Goal: Task Accomplishment & Management: Use online tool/utility

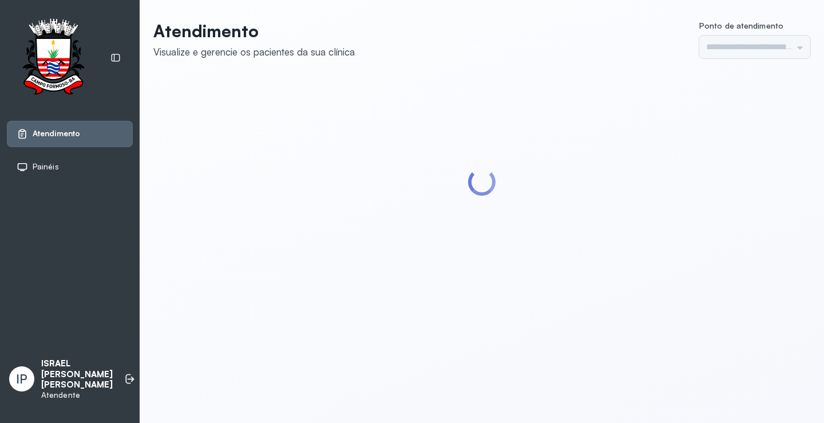
type input "*********"
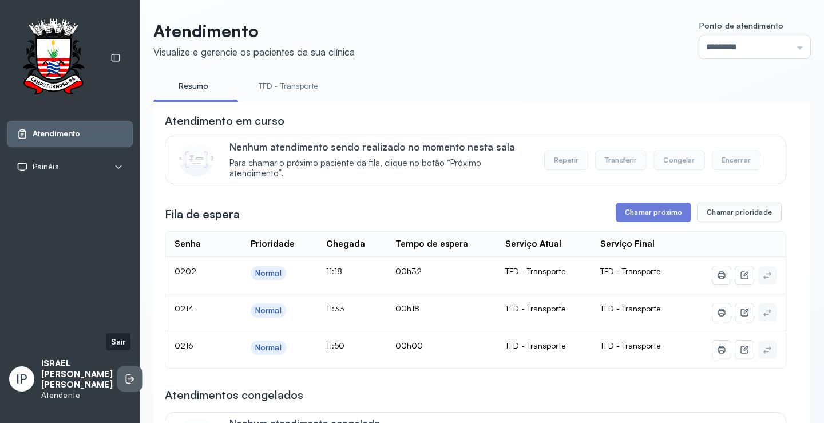
click at [124, 373] on icon at bounding box center [129, 378] width 11 height 11
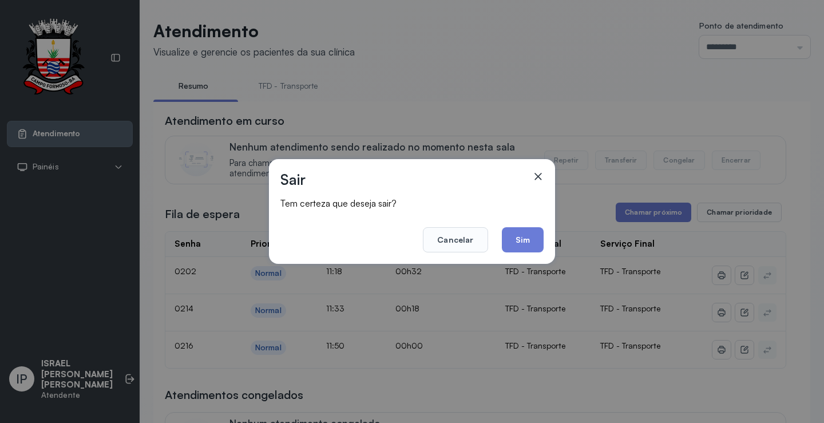
click at [529, 221] on footer "Cancelar Sim" at bounding box center [411, 231] width 263 height 41
click at [519, 237] on button "Sim" at bounding box center [523, 239] width 42 height 25
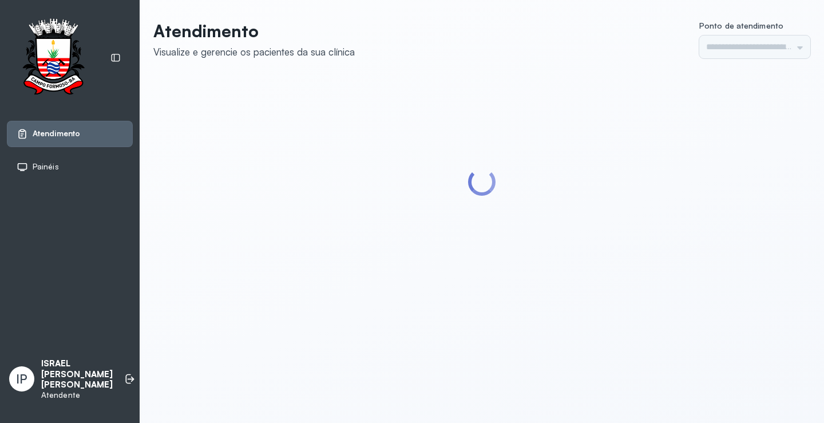
type input "*********"
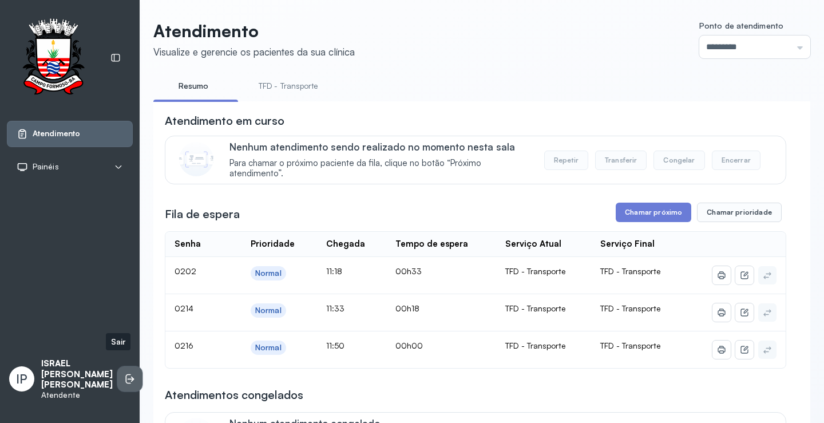
click at [126, 374] on icon at bounding box center [128, 379] width 5 height 10
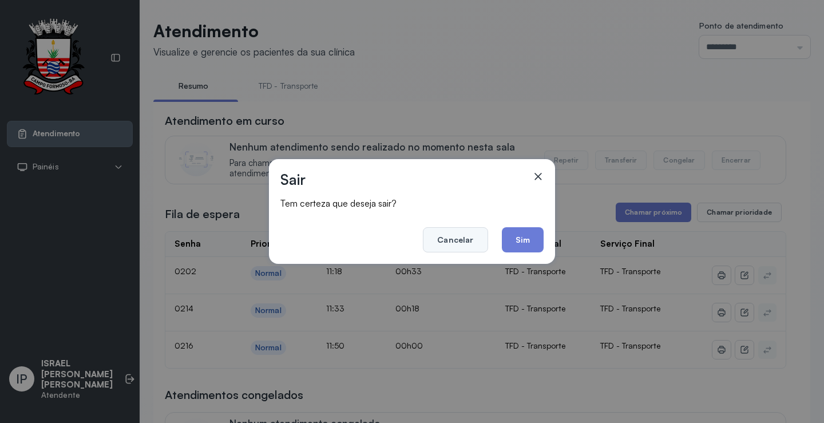
click at [450, 244] on button "Cancelar" at bounding box center [455, 239] width 65 height 25
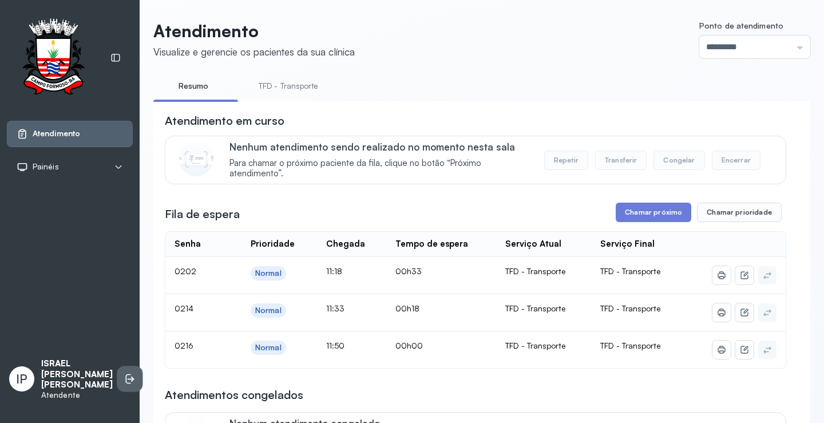
click at [124, 373] on icon at bounding box center [129, 378] width 11 height 11
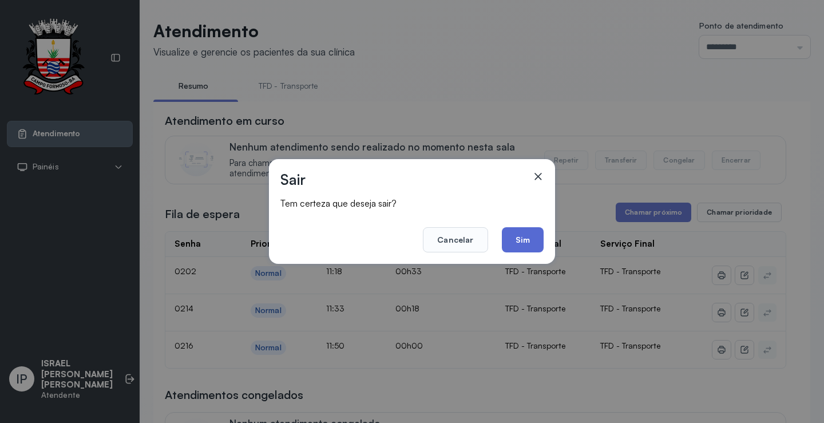
click at [519, 239] on button "Sim" at bounding box center [523, 239] width 42 height 25
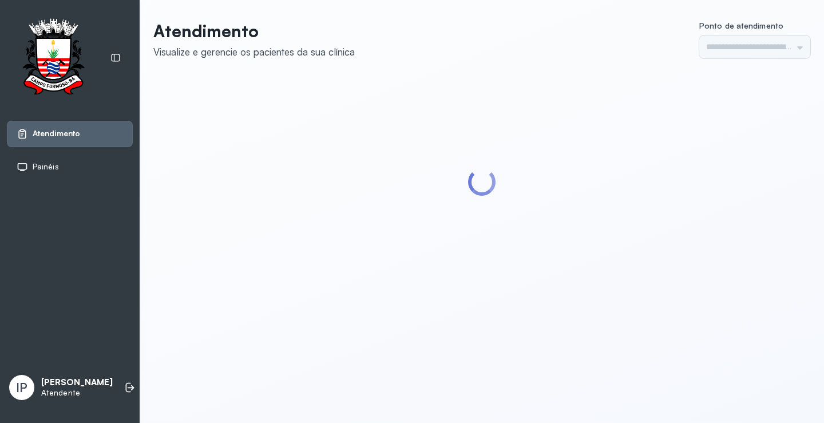
type input "*********"
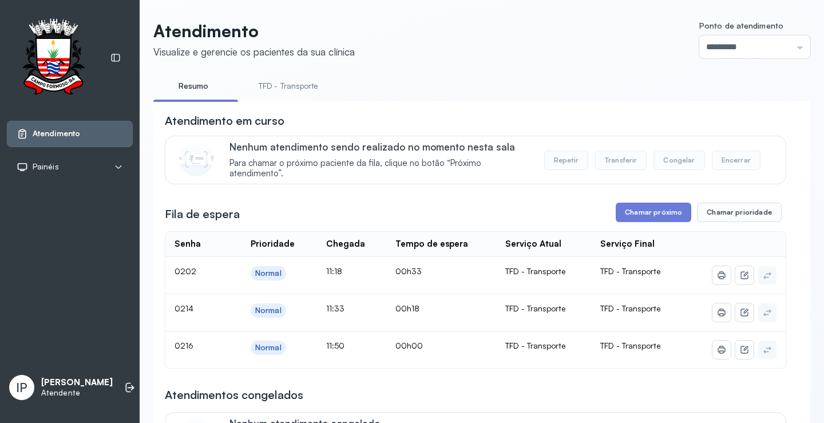
click at [658, 216] on button "Chamar próximo" at bounding box center [654, 212] width 76 height 19
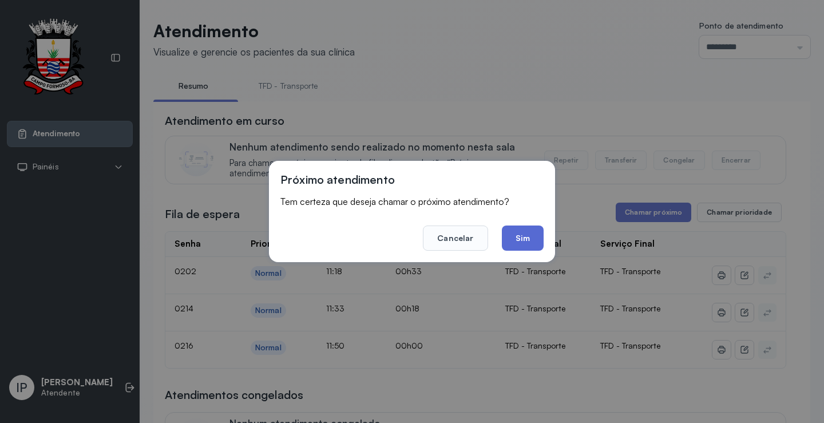
click at [538, 243] on button "Sim" at bounding box center [523, 237] width 42 height 25
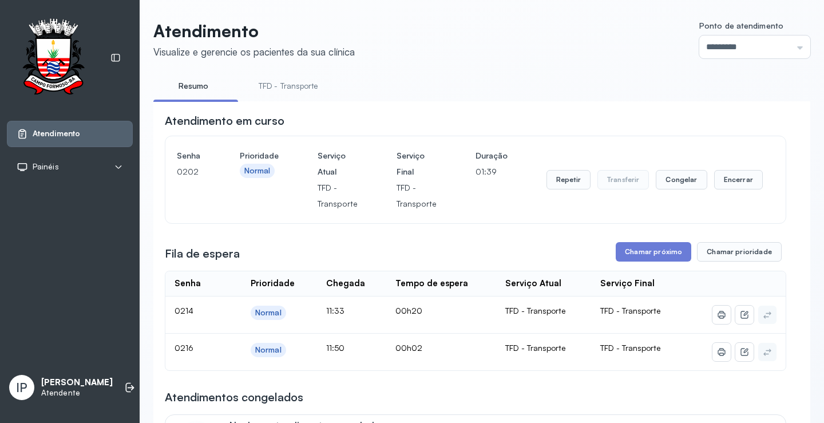
click at [249, 189] on div "Prioridade Normal" at bounding box center [259, 180] width 39 height 64
click at [656, 256] on button "Chamar próximo" at bounding box center [654, 251] width 76 height 19
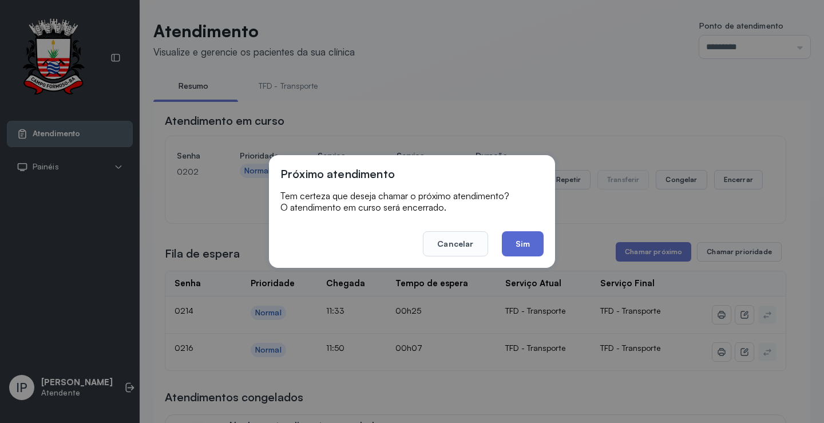
click at [512, 247] on button "Sim" at bounding box center [523, 243] width 42 height 25
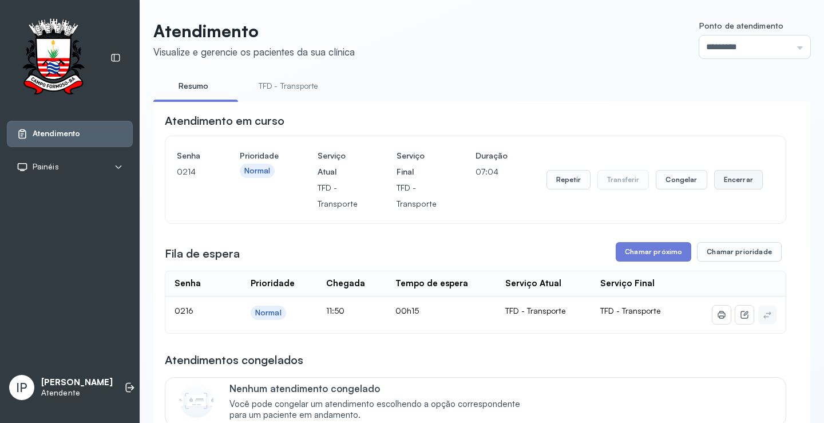
click at [729, 176] on button "Encerrar" at bounding box center [738, 179] width 49 height 19
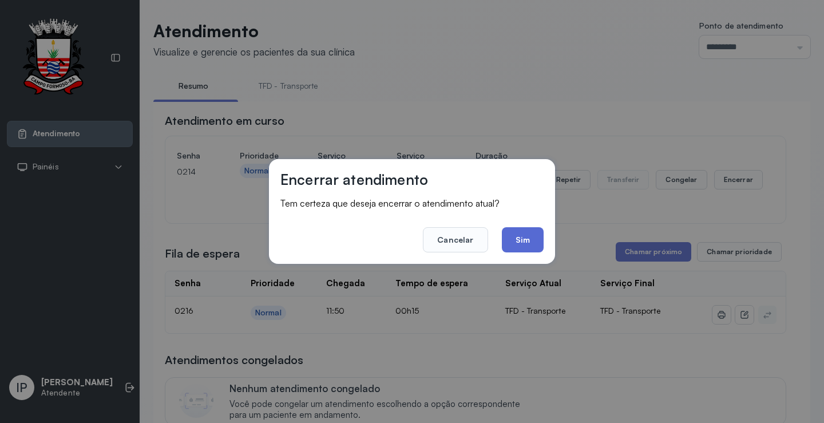
click at [533, 239] on button "Sim" at bounding box center [523, 239] width 42 height 25
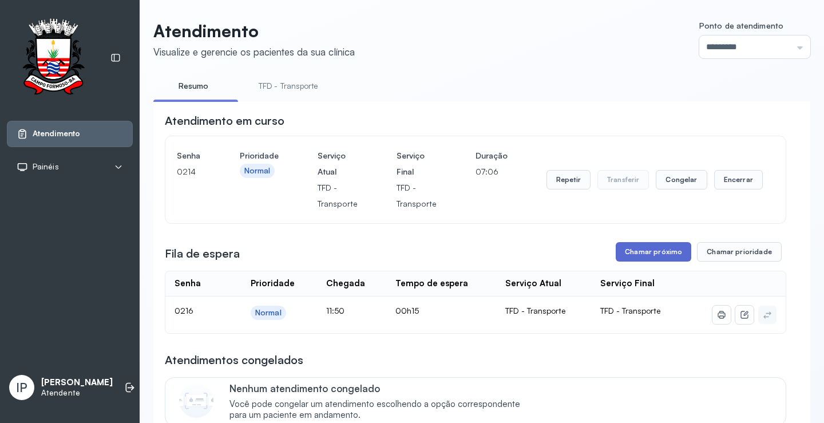
click at [643, 252] on button "Chamar próximo" at bounding box center [654, 251] width 76 height 19
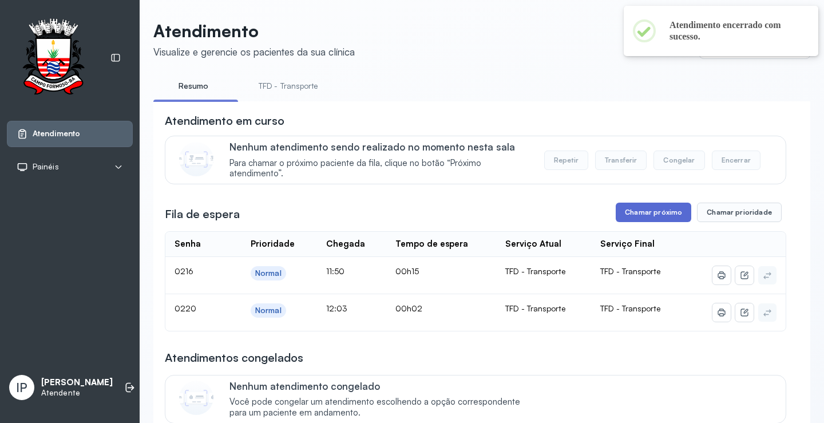
click at [663, 213] on button "Chamar próximo" at bounding box center [654, 212] width 76 height 19
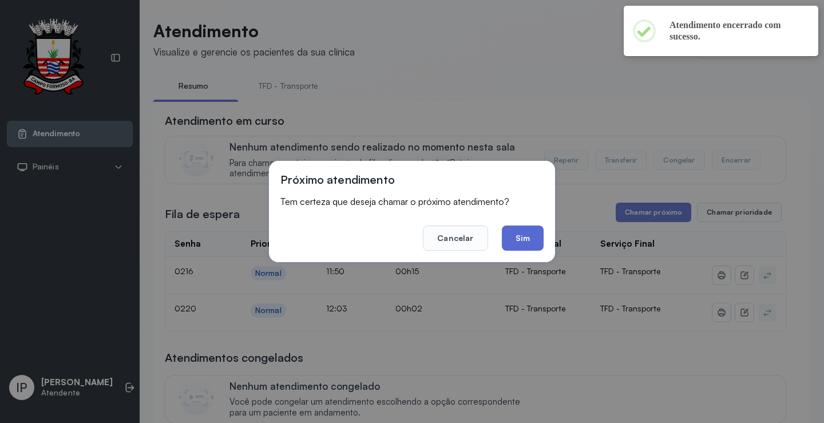
click at [536, 240] on button "Sim" at bounding box center [523, 237] width 42 height 25
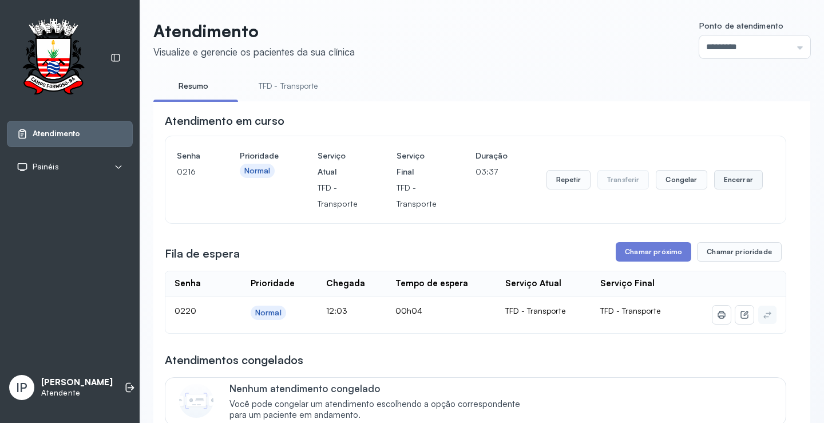
click at [735, 183] on button "Encerrar" at bounding box center [738, 179] width 49 height 19
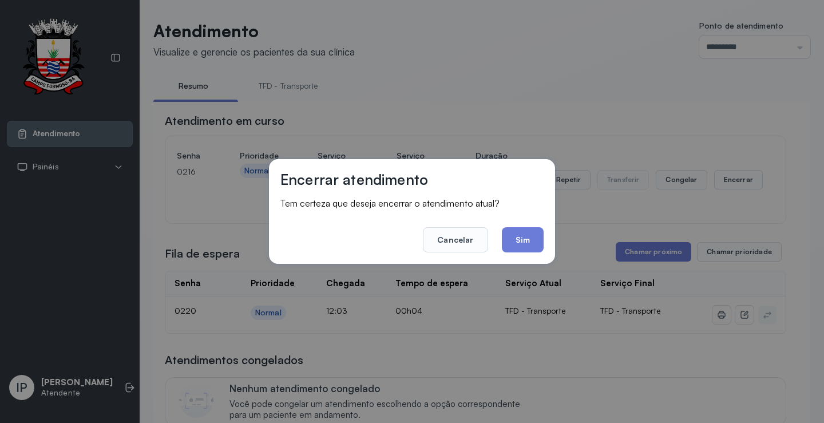
drag, startPoint x: 522, startPoint y: 238, endPoint x: 581, endPoint y: 227, distance: 59.4
click at [523, 238] on button "Sim" at bounding box center [523, 239] width 42 height 25
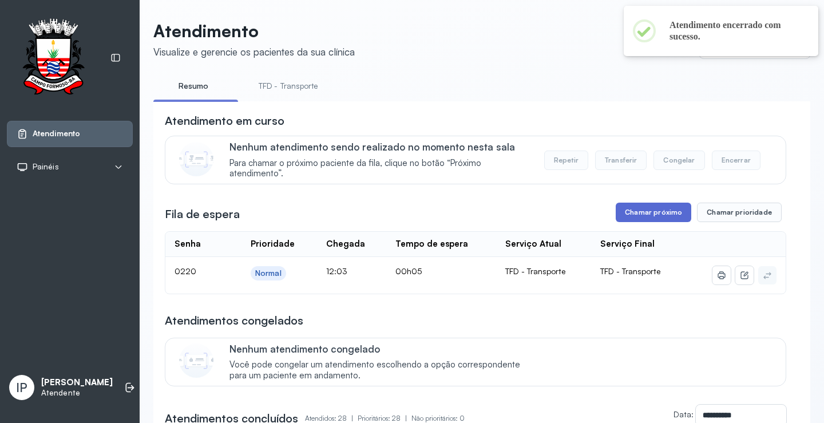
click at [641, 215] on button "Chamar próximo" at bounding box center [654, 212] width 76 height 19
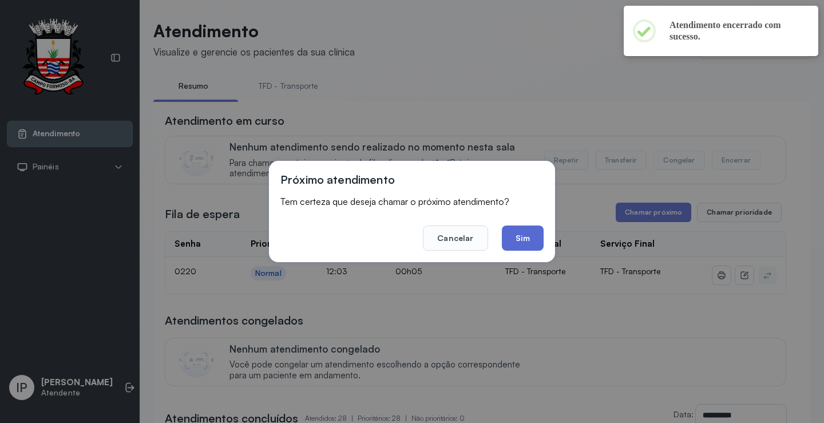
click at [526, 237] on button "Sim" at bounding box center [523, 237] width 42 height 25
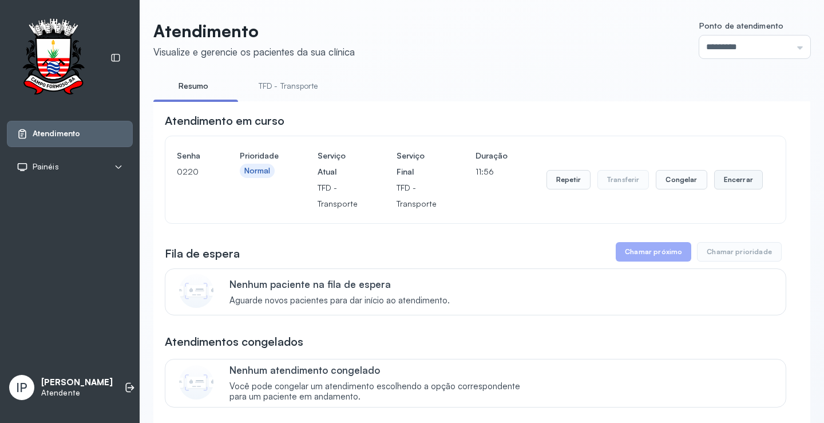
click at [735, 176] on button "Encerrar" at bounding box center [738, 179] width 49 height 19
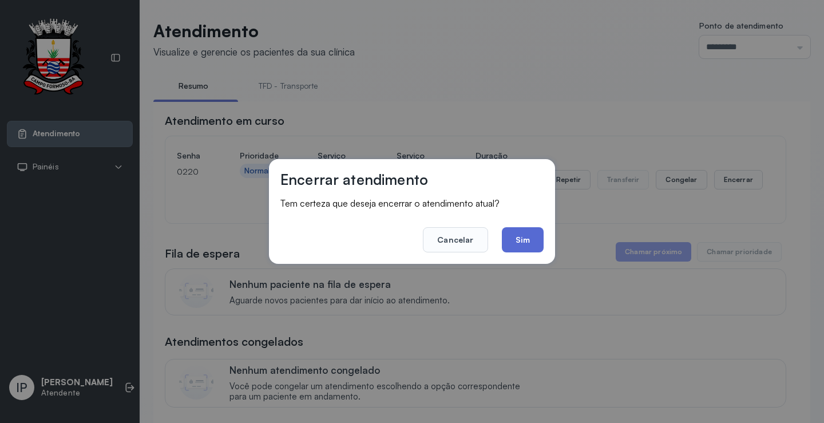
click at [512, 240] on button "Sim" at bounding box center [523, 239] width 42 height 25
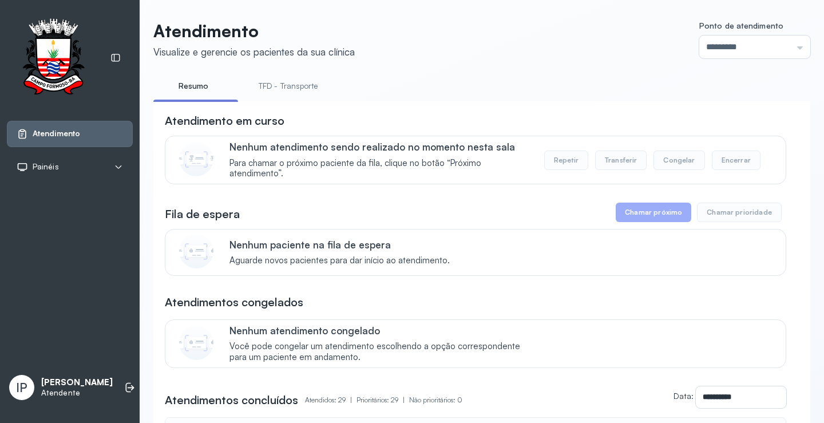
click at [294, 84] on link "TFD - Transporte" at bounding box center [288, 86] width 82 height 19
click at [196, 84] on link "Resumo" at bounding box center [193, 86] width 80 height 19
click at [283, 85] on link "TFD - Transporte" at bounding box center [288, 86] width 82 height 19
click at [194, 82] on link "Resumo" at bounding box center [193, 86] width 80 height 19
click at [186, 86] on link "Resumo" at bounding box center [193, 86] width 80 height 19
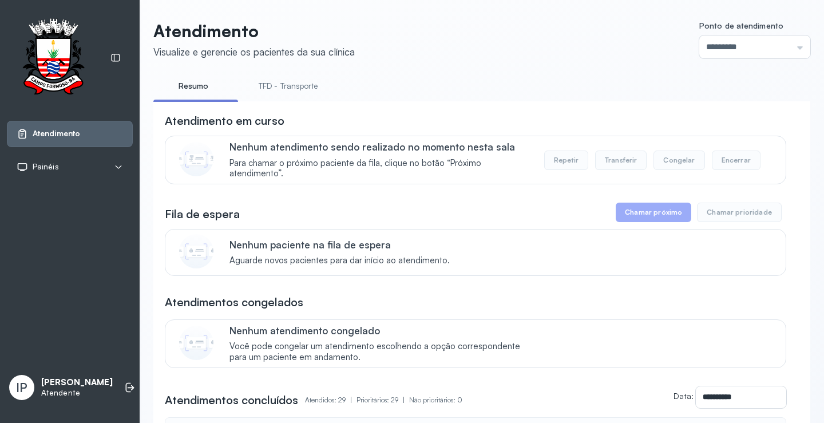
click at [186, 86] on link "Resumo" at bounding box center [193, 86] width 80 height 19
click at [182, 78] on link "Resumo" at bounding box center [193, 86] width 80 height 19
click at [292, 82] on link "TFD - Transporte" at bounding box center [288, 86] width 82 height 19
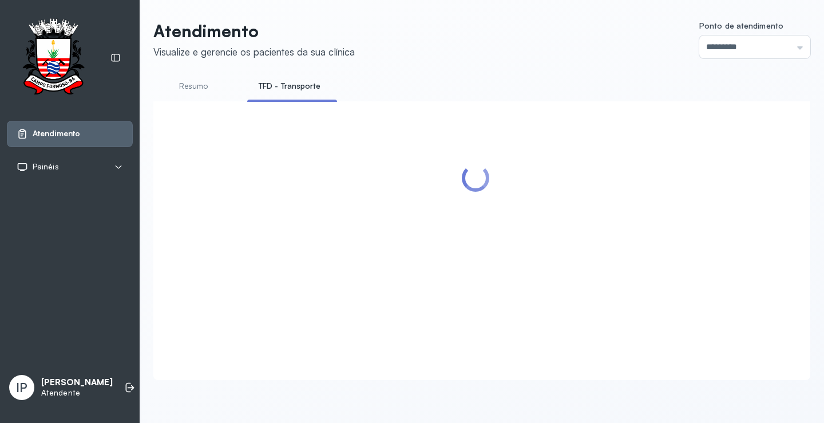
click at [292, 82] on link "TFD - Transporte" at bounding box center [289, 86] width 85 height 19
click at [191, 86] on link "Resumo" at bounding box center [193, 86] width 80 height 19
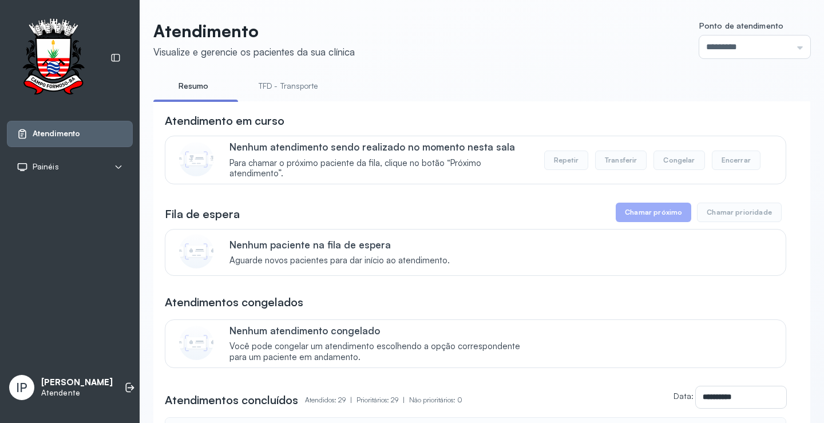
click at [275, 85] on link "TFD - Transporte" at bounding box center [288, 86] width 82 height 19
click at [193, 87] on link "Resumo" at bounding box center [193, 86] width 80 height 19
drag, startPoint x: 191, startPoint y: 86, endPoint x: 262, endPoint y: 81, distance: 70.6
click at [193, 86] on link "Resumo" at bounding box center [193, 86] width 80 height 19
click at [299, 89] on link "TFD - Transporte" at bounding box center [288, 86] width 82 height 19
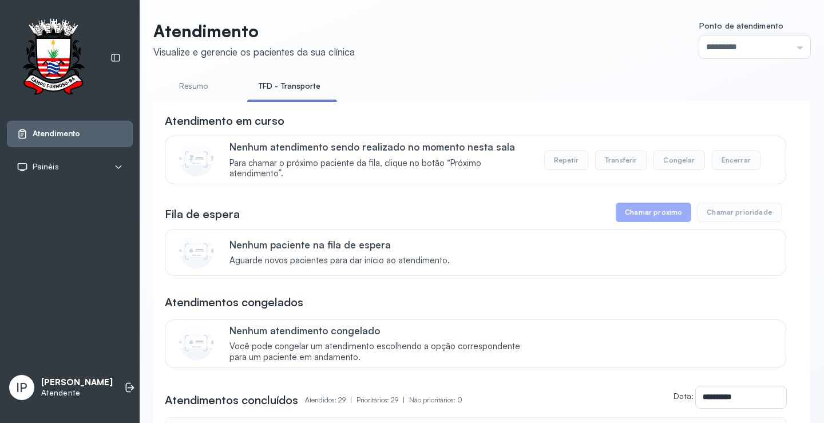
click at [195, 85] on link "Resumo" at bounding box center [193, 86] width 80 height 19
click at [193, 86] on link "Resumo" at bounding box center [193, 86] width 80 height 19
drag, startPoint x: 193, startPoint y: 86, endPoint x: 180, endPoint y: 75, distance: 16.6
click at [192, 85] on link "Resumo" at bounding box center [193, 86] width 80 height 19
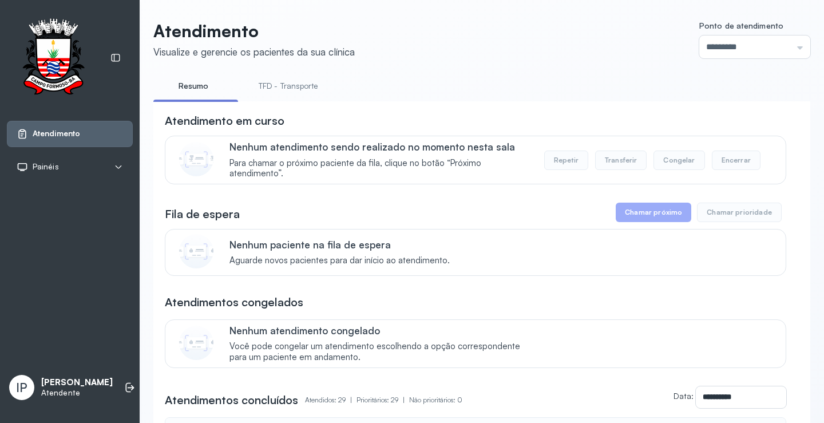
click at [314, 93] on link "TFD - Transporte" at bounding box center [288, 86] width 82 height 19
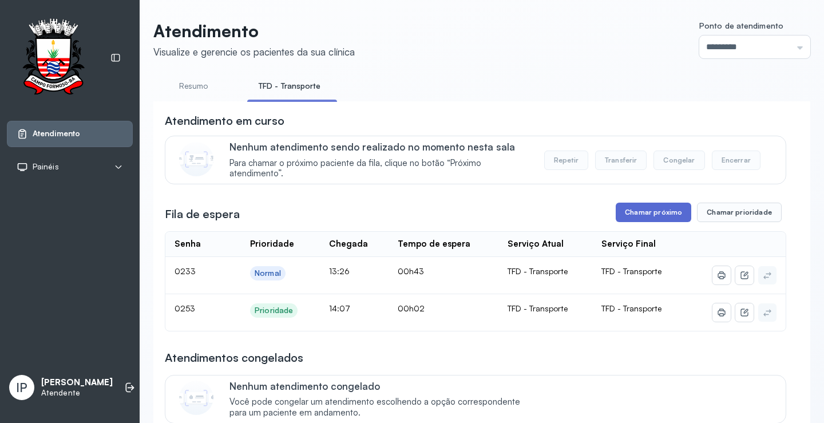
click at [619, 217] on button "Chamar próximo" at bounding box center [654, 212] width 76 height 19
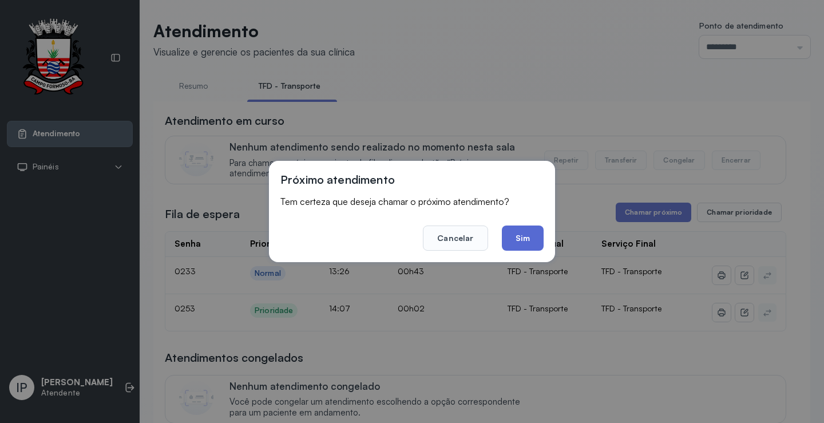
click at [540, 233] on button "Sim" at bounding box center [523, 237] width 42 height 25
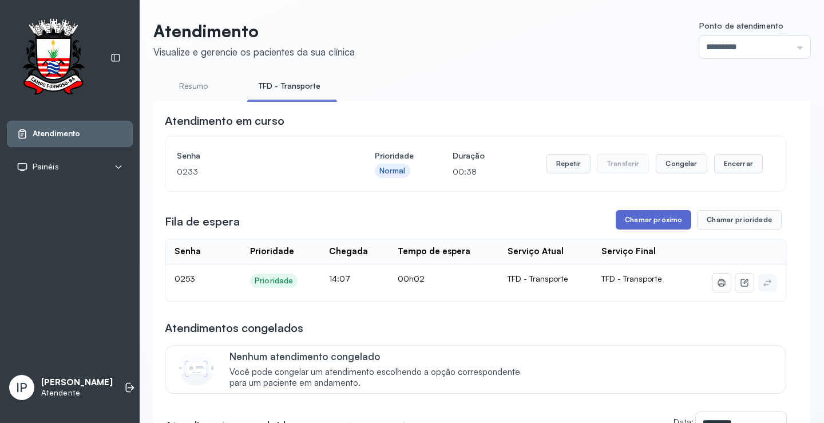
click at [662, 219] on button "Chamar próximo" at bounding box center [654, 219] width 76 height 19
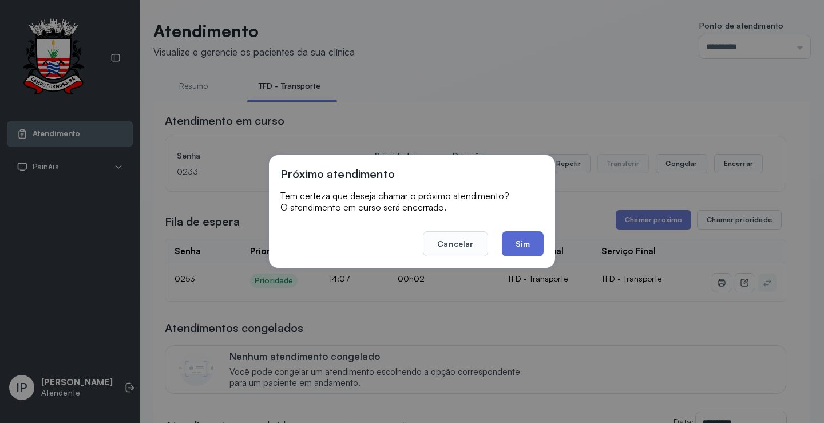
click at [528, 245] on button "Sim" at bounding box center [523, 243] width 42 height 25
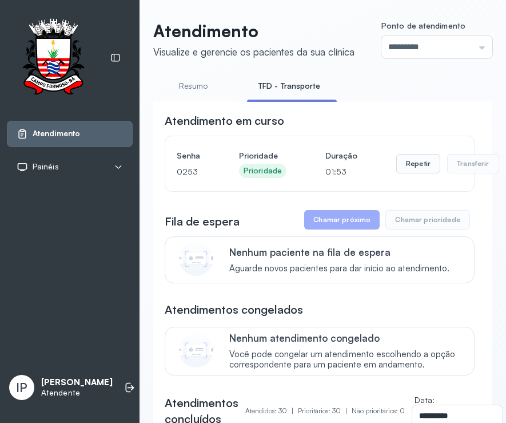
drag, startPoint x: 384, startPoint y: 3, endPoint x: 396, endPoint y: 9, distance: 13.3
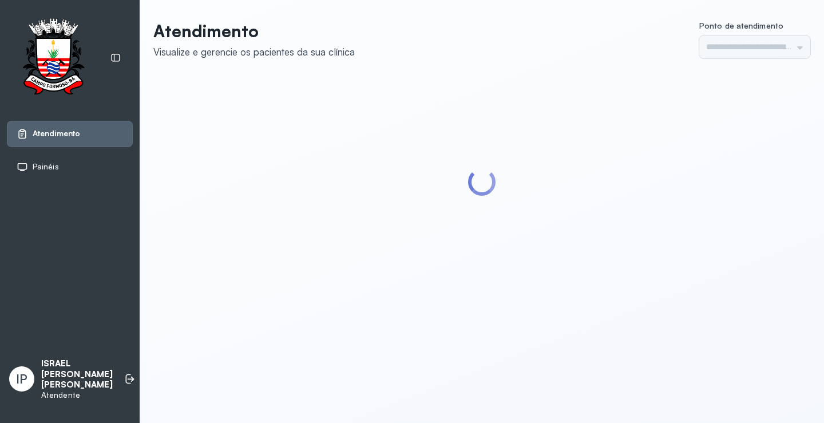
type input "*********"
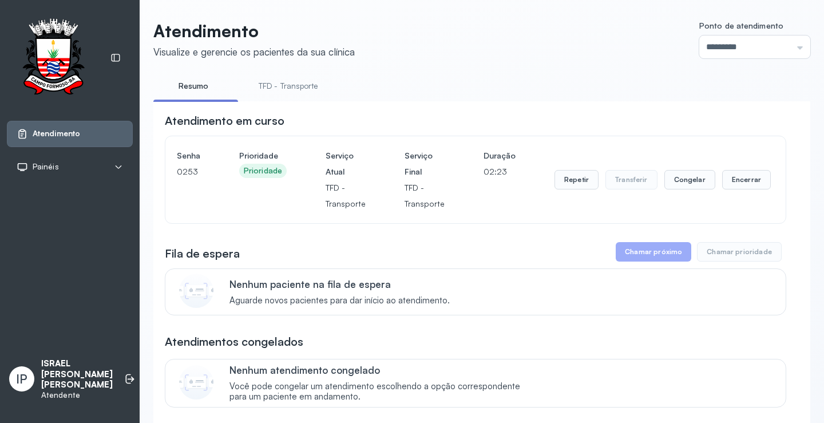
click at [311, 81] on link "TFD - Transporte" at bounding box center [288, 86] width 82 height 19
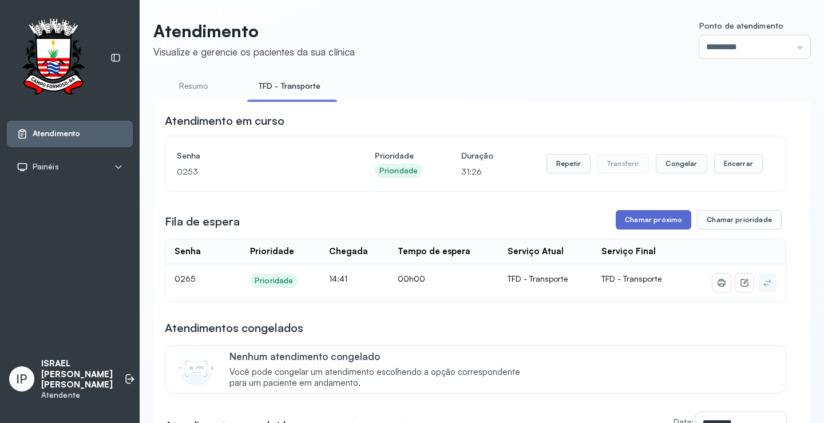
click at [655, 218] on button "Chamar próximo" at bounding box center [654, 219] width 76 height 19
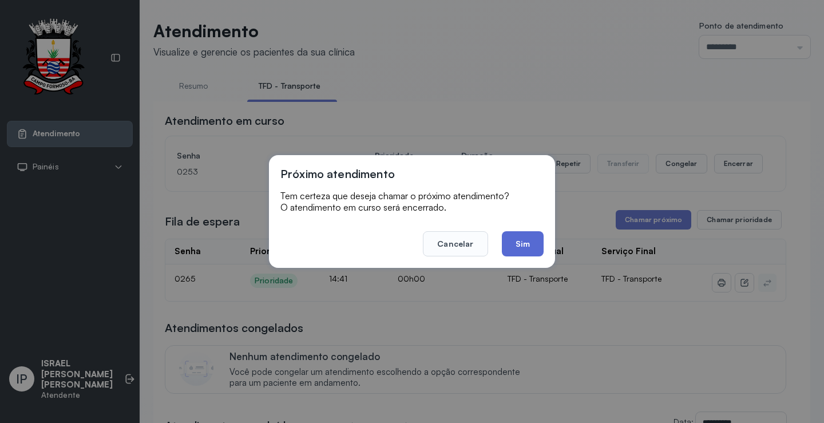
click at [536, 239] on button "Sim" at bounding box center [523, 243] width 42 height 25
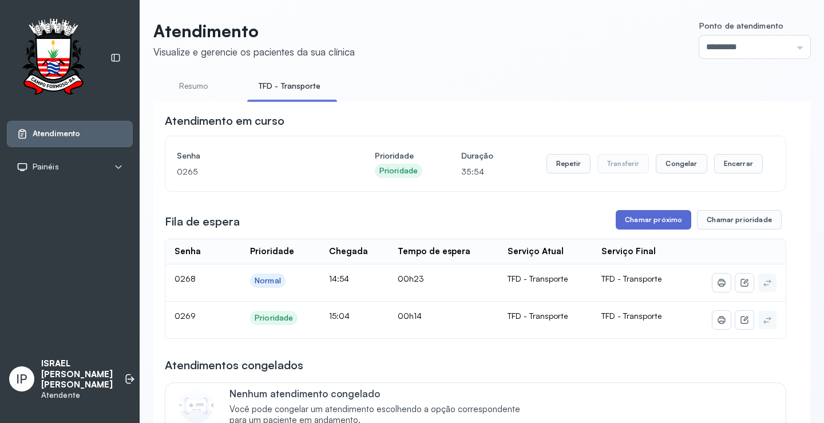
click at [639, 218] on button "Chamar próximo" at bounding box center [654, 219] width 76 height 19
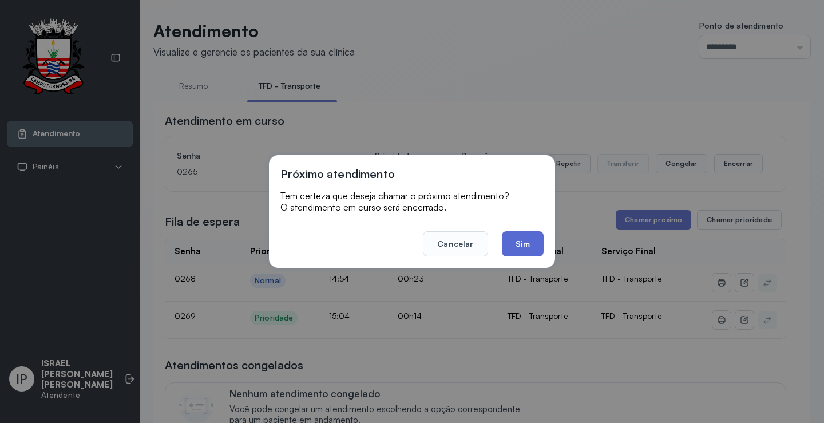
click at [526, 238] on button "Sim" at bounding box center [523, 243] width 42 height 25
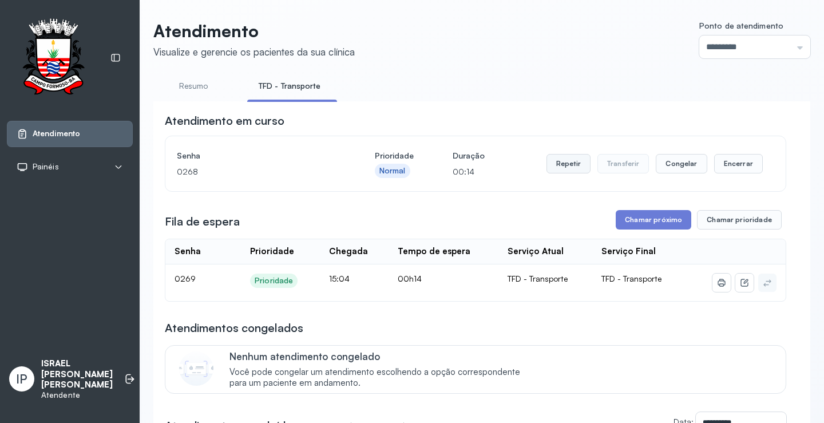
click at [553, 160] on button "Repetir" at bounding box center [568, 163] width 44 height 19
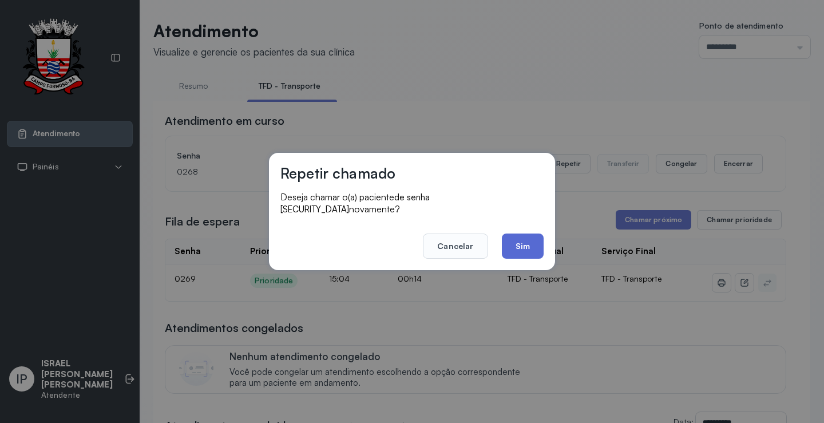
click at [522, 243] on button "Sim" at bounding box center [523, 245] width 42 height 25
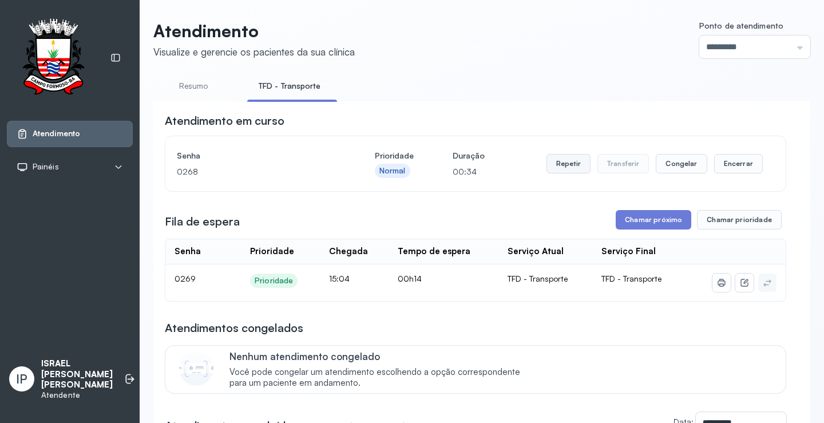
click at [569, 163] on button "Repetir" at bounding box center [568, 163] width 44 height 19
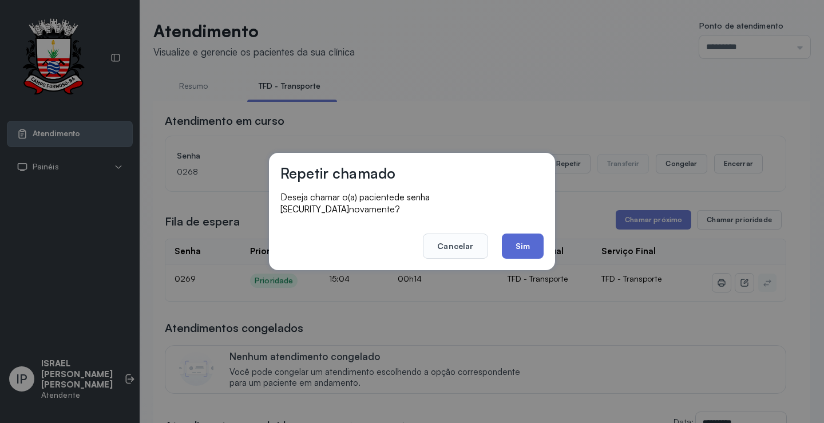
click at [524, 239] on button "Sim" at bounding box center [523, 245] width 42 height 25
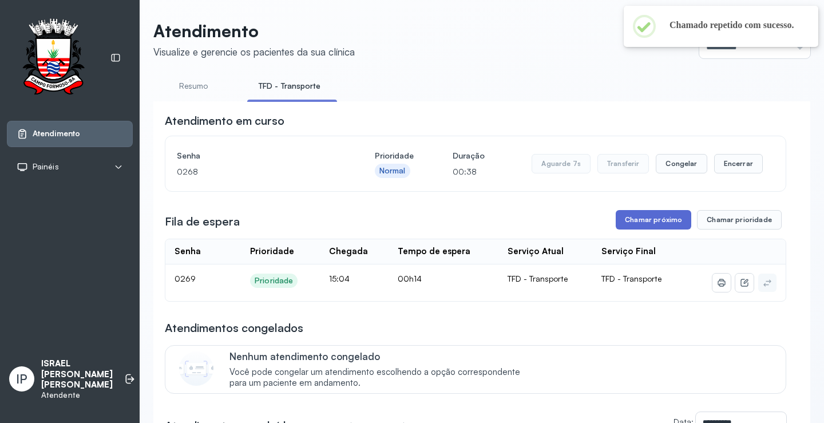
click at [660, 222] on button "Chamar próximo" at bounding box center [654, 219] width 76 height 19
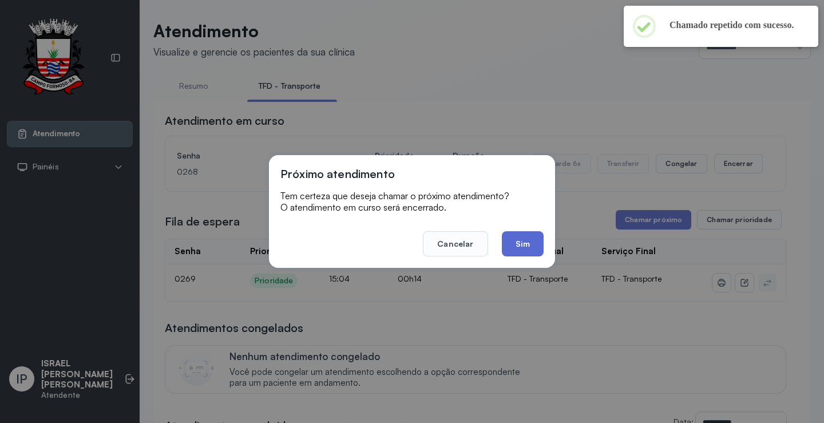
click at [510, 237] on button "Sim" at bounding box center [523, 243] width 42 height 25
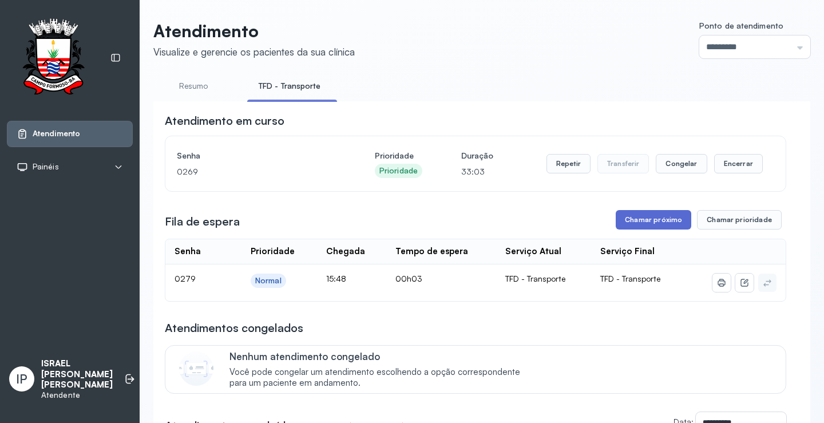
click at [666, 215] on button "Chamar próximo" at bounding box center [654, 219] width 76 height 19
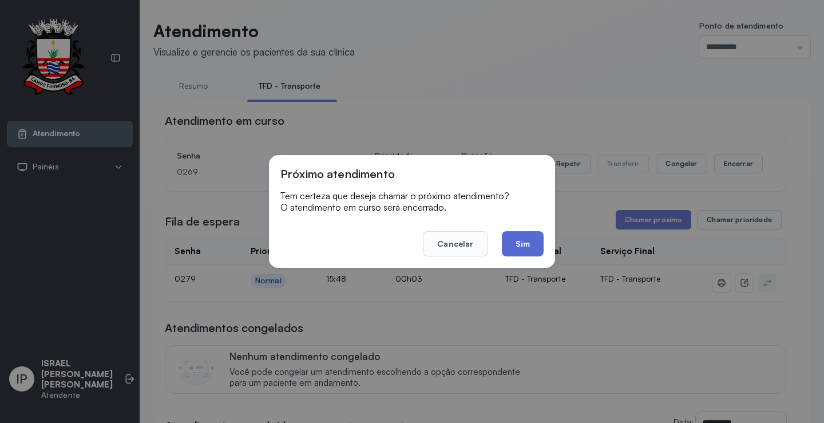
click at [523, 236] on button "Sim" at bounding box center [523, 243] width 42 height 25
